Goal: Information Seeking & Learning: Learn about a topic

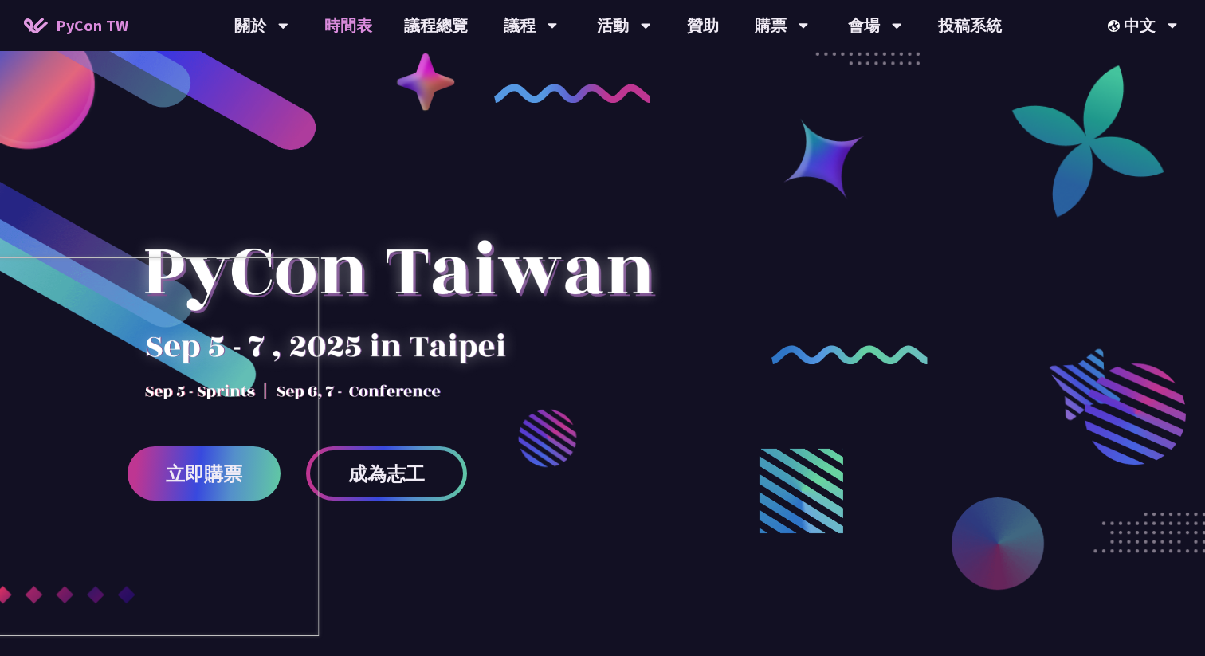
click at [325, 26] on link "時間表" at bounding box center [348, 25] width 80 height 51
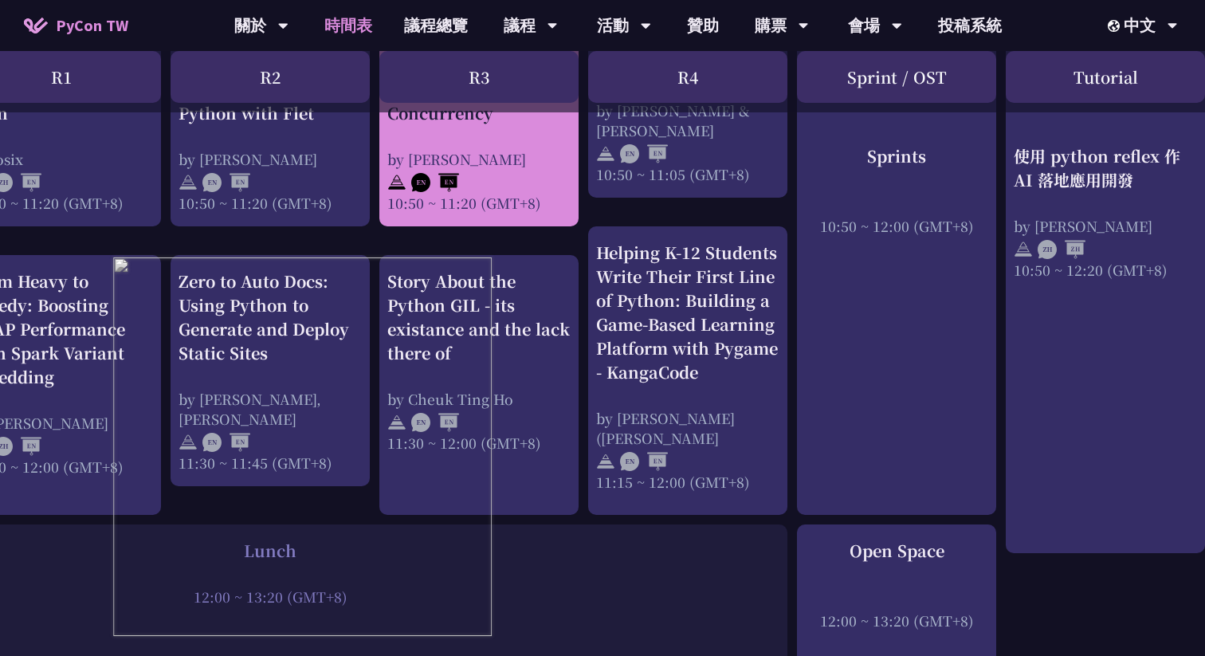
scroll to position [787, 263]
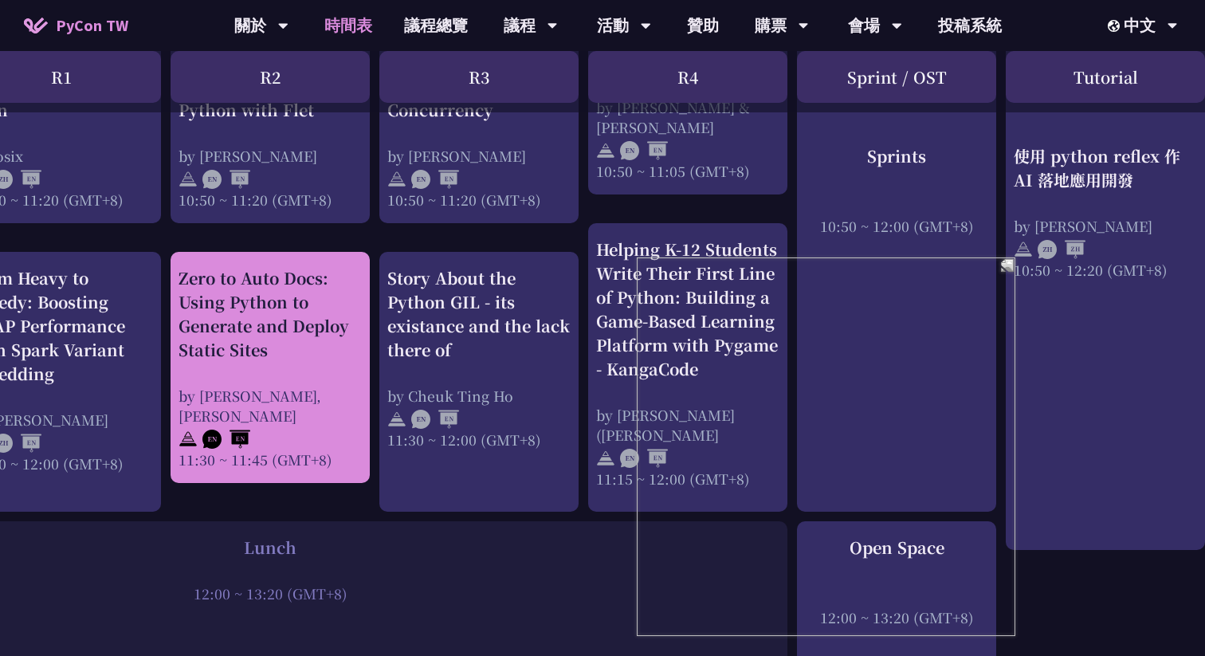
click at [313, 320] on div "Zero to Auto Docs: Using Python to Generate and Deploy Static Sites" at bounding box center [270, 314] width 183 height 96
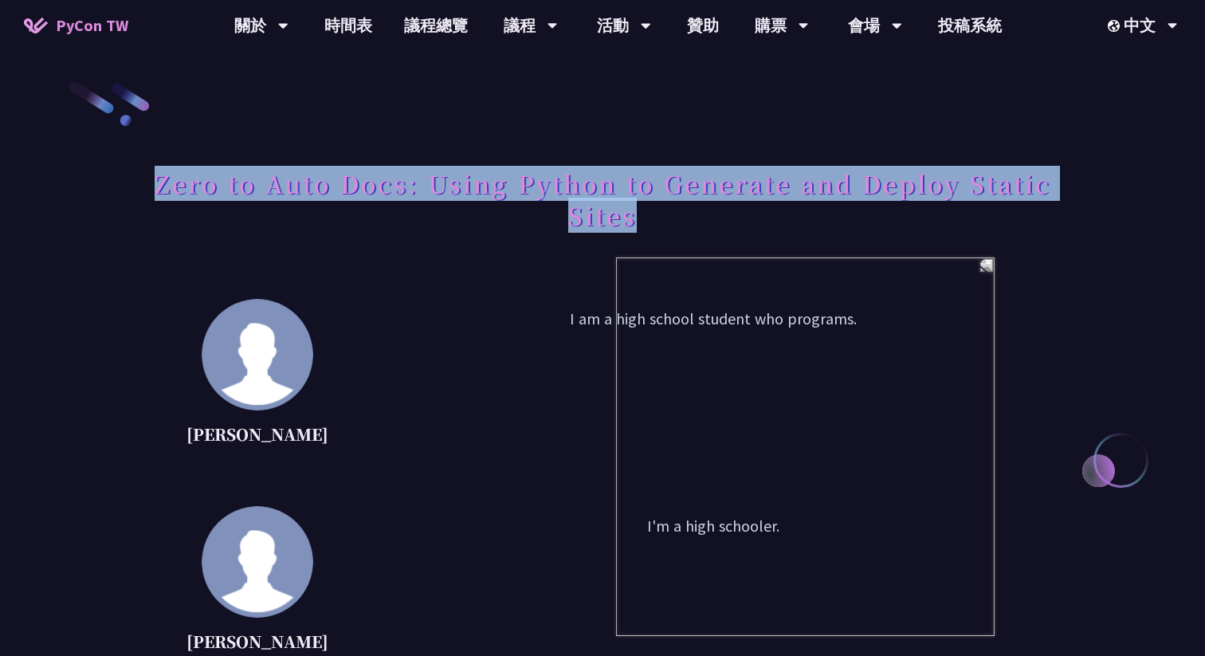
drag, startPoint x: 155, startPoint y: 187, endPoint x: 646, endPoint y: 216, distance: 491.8
click at [646, 216] on h1 "Zero to Auto Docs: Using Python to Generate and Deploy Static Sites" at bounding box center [603, 199] width 912 height 80
copy h1 "Zero to Auto Docs: Using Python to Generate and Deploy Static Sites"
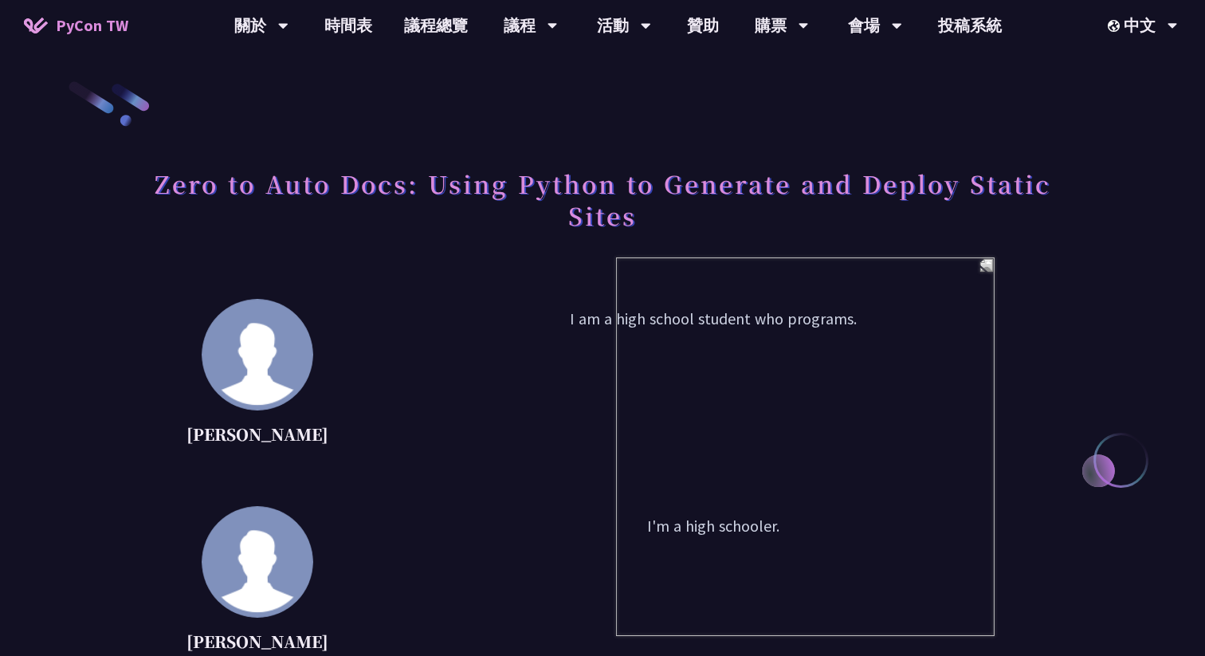
click at [467, 456] on div "[PERSON_NAME] I am a high school student who programs." at bounding box center [603, 378] width 912 height 159
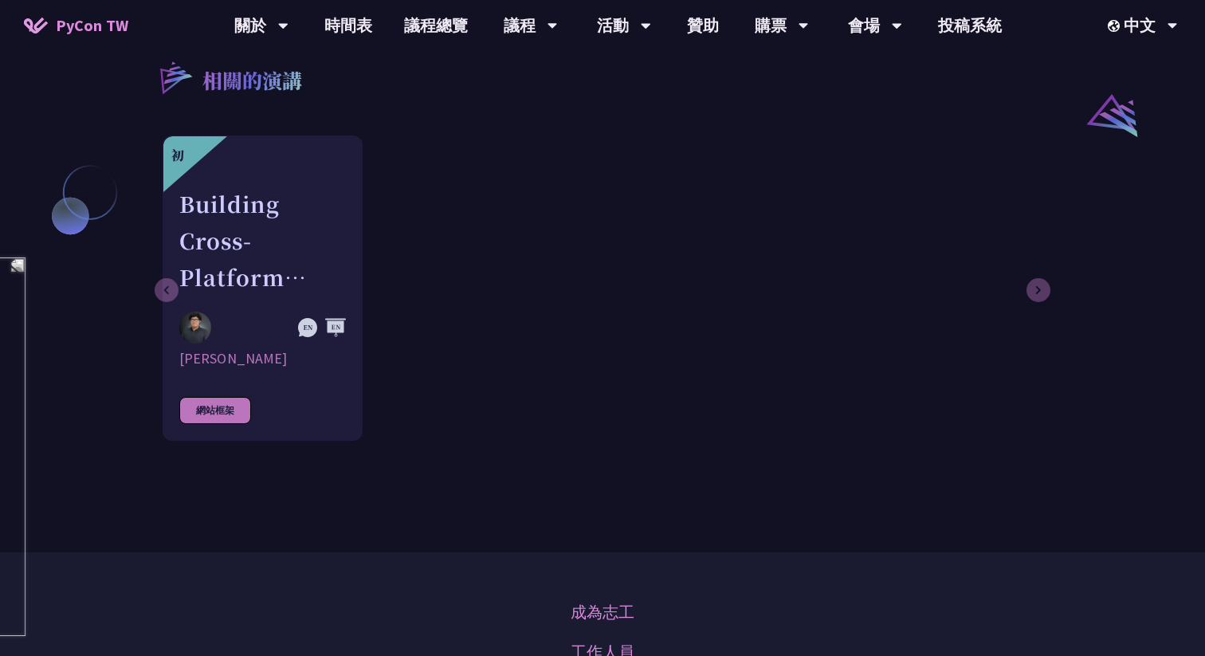
scroll to position [1296, 0]
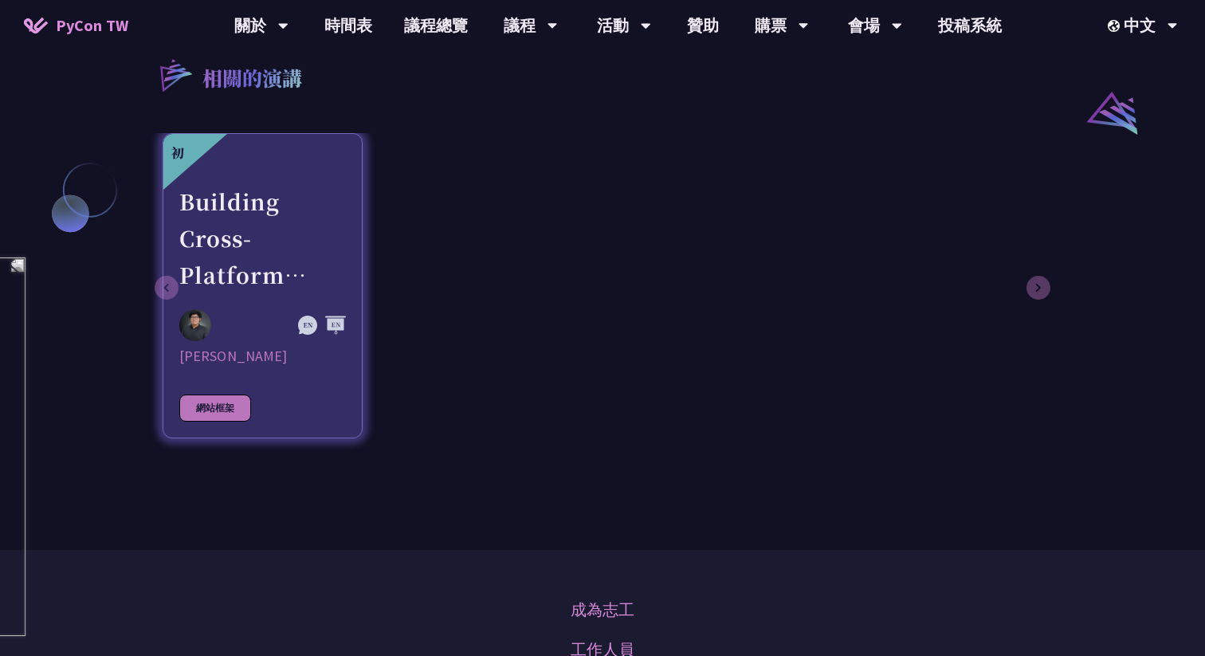
click at [261, 225] on div "Building Cross-Platform Apps in Python with Flet" at bounding box center [262, 238] width 167 height 110
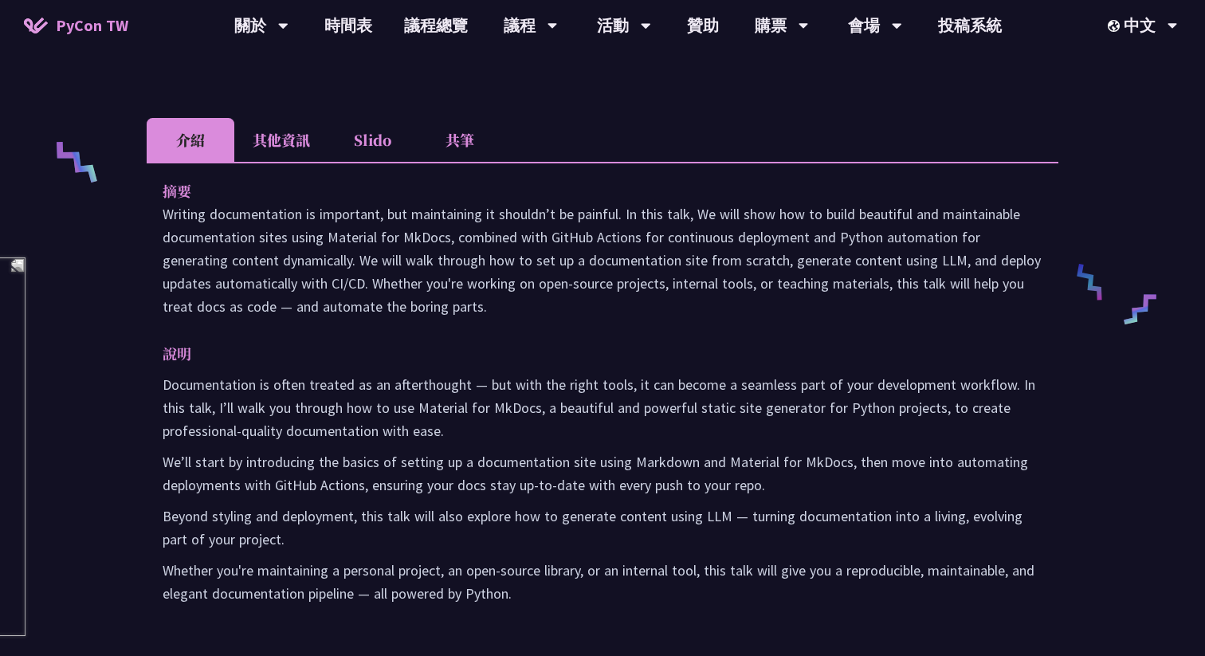
scroll to position [637, 0]
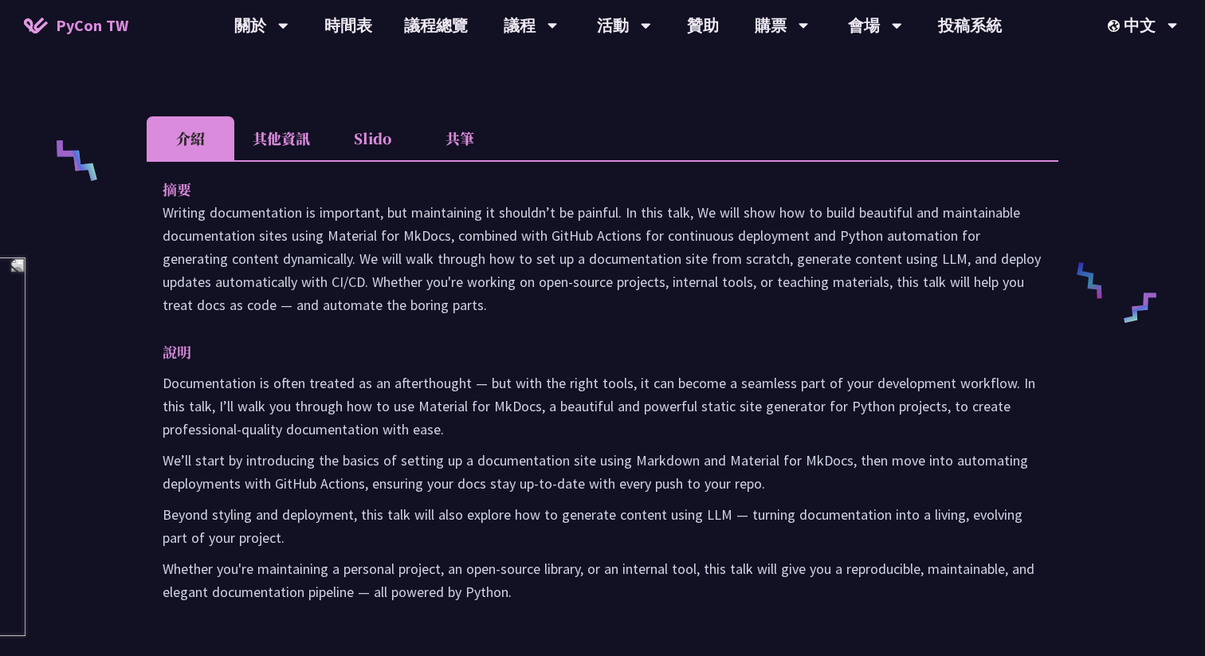
click at [286, 153] on li "其他資訊" at bounding box center [281, 138] width 94 height 44
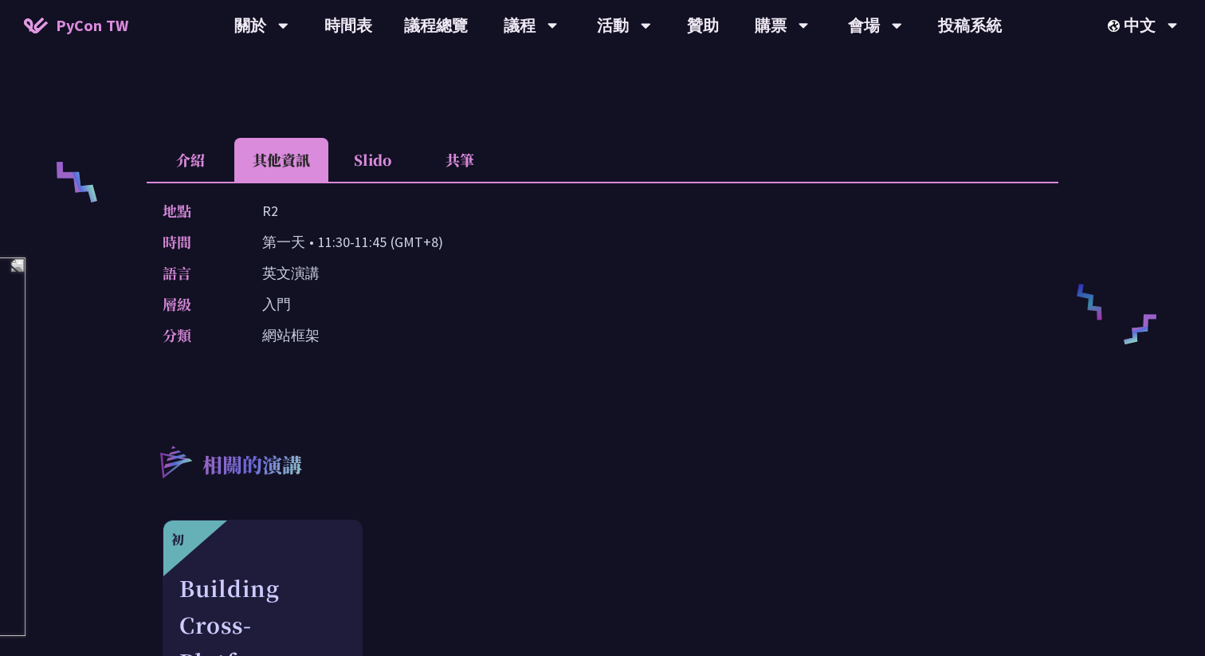
scroll to position [579, 0]
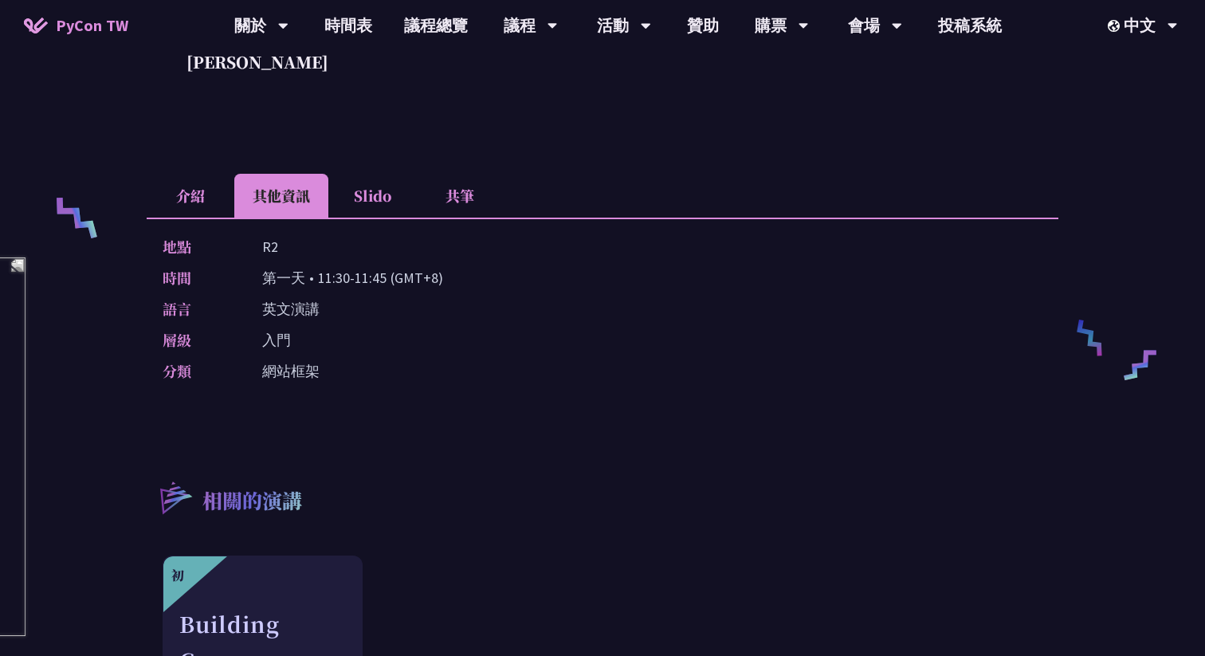
click at [367, 201] on li "Slido" at bounding box center [372, 196] width 88 height 44
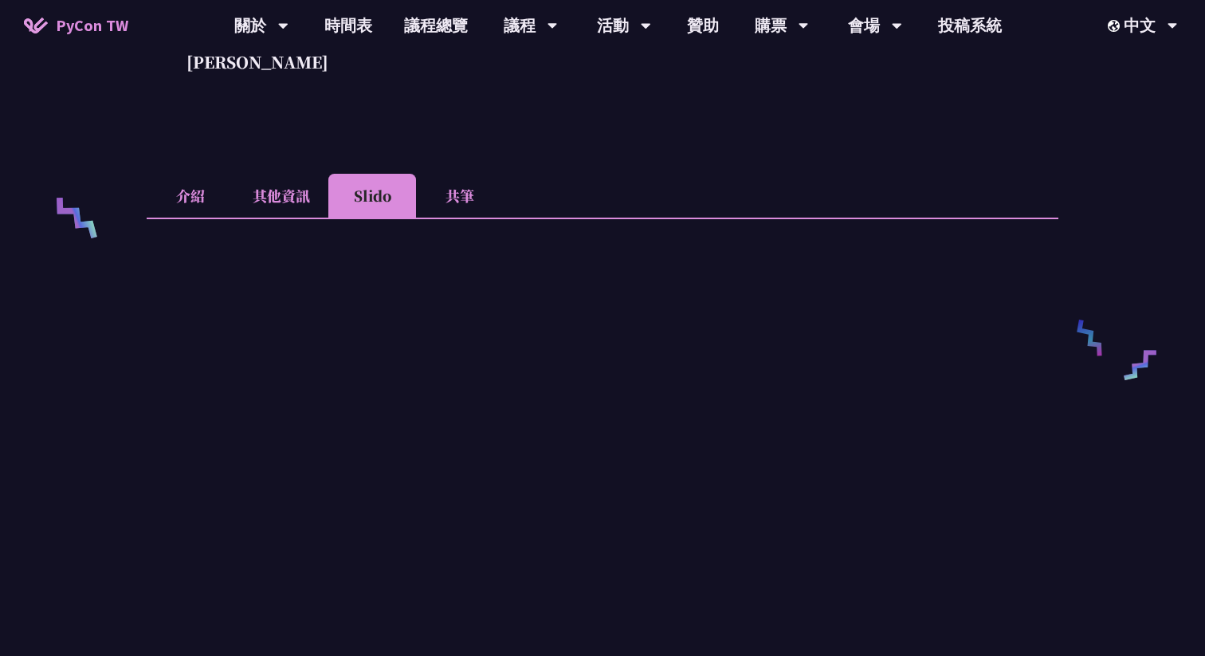
click at [195, 190] on li "介紹" at bounding box center [191, 196] width 88 height 44
